Goal: Task Accomplishment & Management: Manage account settings

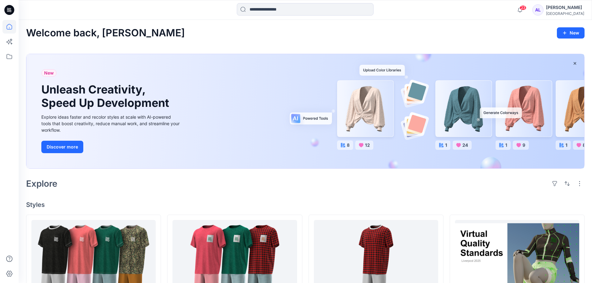
click at [220, 188] on div "Explore" at bounding box center [305, 183] width 559 height 15
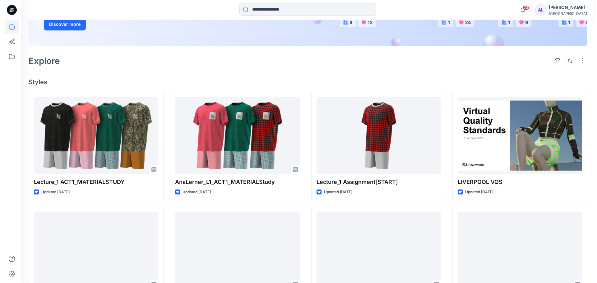
scroll to position [124, 0]
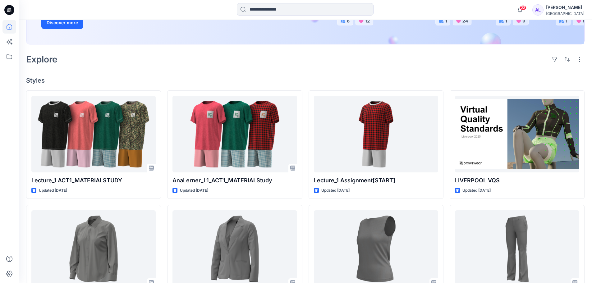
click at [571, 7] on div "Ana Lerner" at bounding box center [565, 7] width 38 height 7
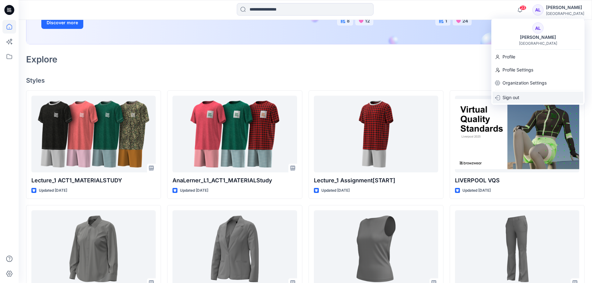
click at [514, 99] on p "Sign out" at bounding box center [511, 98] width 17 height 12
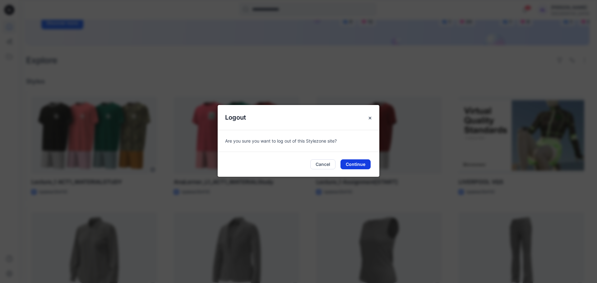
click at [347, 165] on button "Continue" at bounding box center [355, 164] width 30 height 10
